Goal: Task Accomplishment & Management: Manage account settings

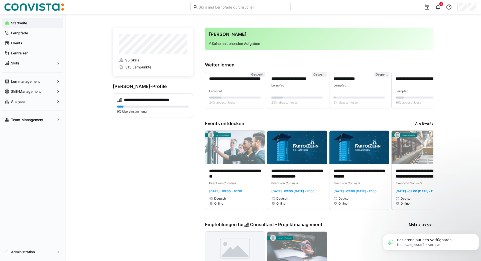
drag, startPoint x: 16, startPoint y: 250, endPoint x: 18, endPoint y: 243, distance: 8.2
click at [0, 0] on app-navigation-label "Administration" at bounding box center [0, 0] width 0 height 0
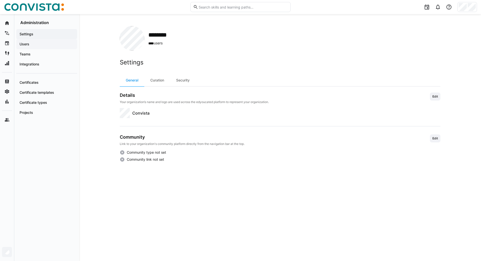
click at [0, 0] on app-navigation-label "Users" at bounding box center [0, 0] width 0 height 0
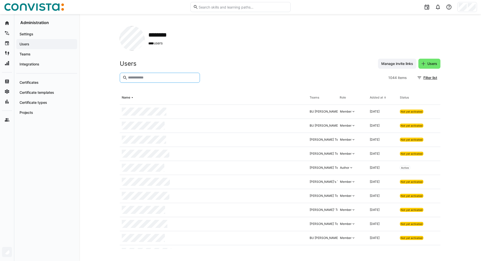
click at [143, 77] on input "text" at bounding box center [162, 77] width 70 height 5
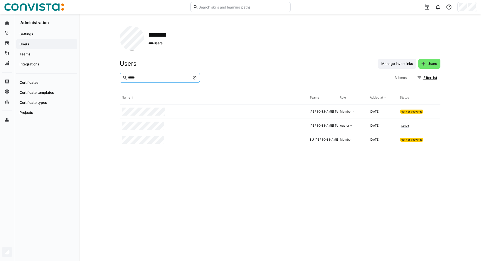
type input "*****"
click at [299, 177] on eds-table "Name Teams Role Added at Status Oussama Abdallah's Team, BU Faktor Zehn Member …" at bounding box center [280, 170] width 320 height 158
